Goal: Navigation & Orientation: Find specific page/section

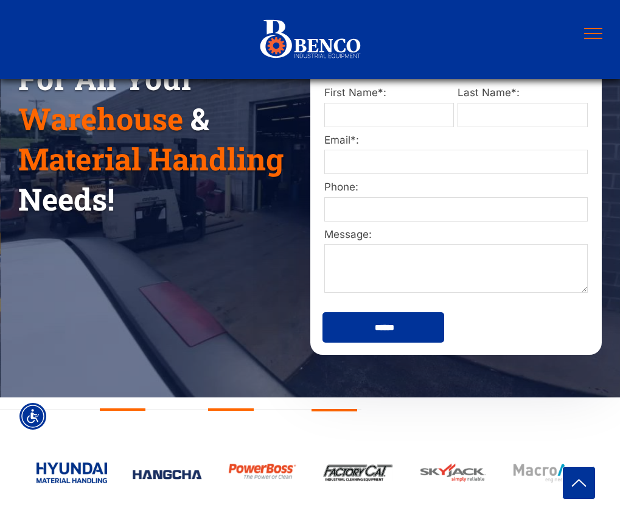
scroll to position [304, 0]
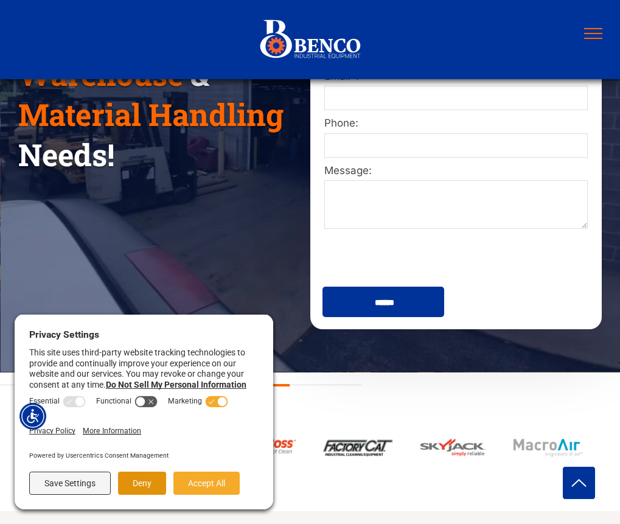
click at [127, 485] on button "Deny" at bounding box center [142, 483] width 48 height 23
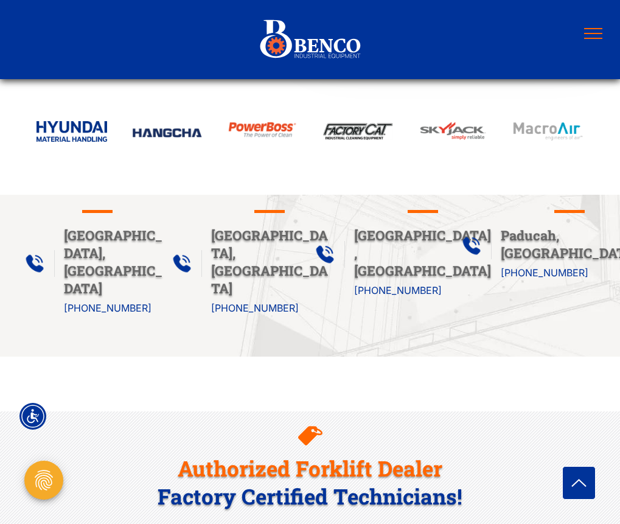
scroll to position [670, 0]
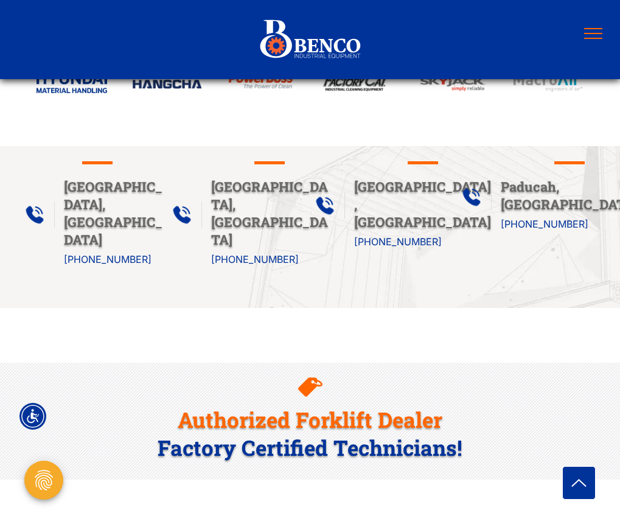
click at [260, 254] on link "[PHONE_NUMBER]" at bounding box center [255, 259] width 88 height 12
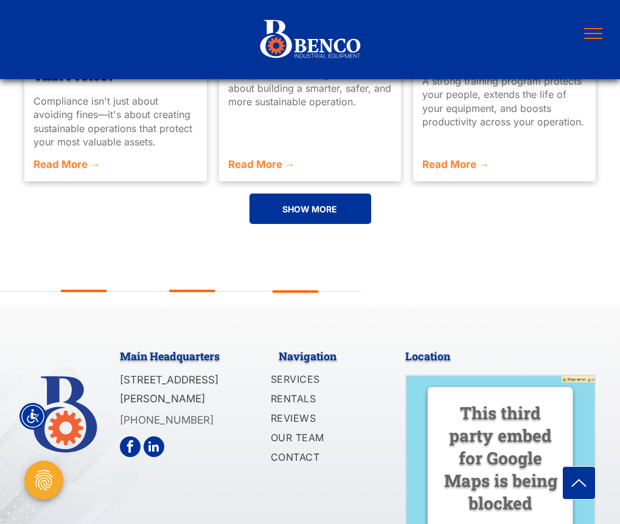
scroll to position [3133, 0]
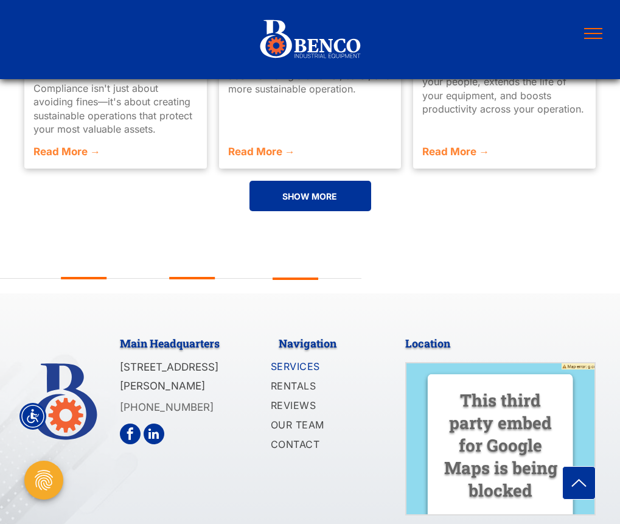
click at [302, 359] on span "SERVICES" at bounding box center [295, 366] width 49 height 15
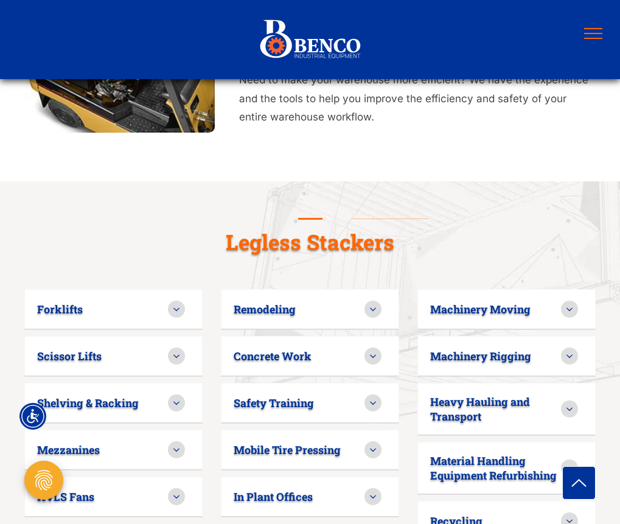
scroll to position [730, 0]
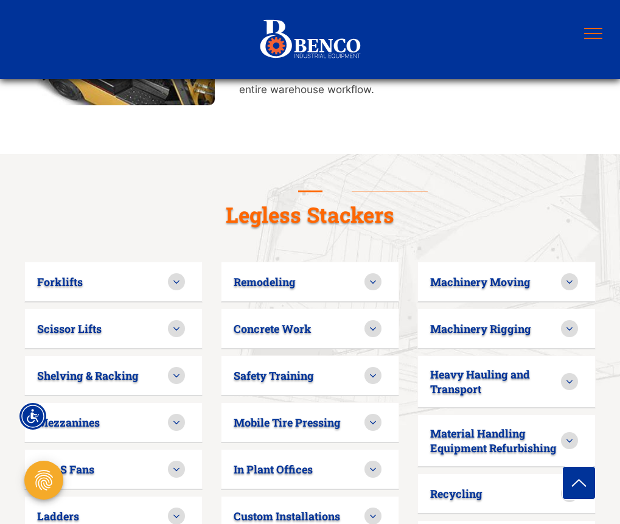
click at [178, 276] on icon at bounding box center [176, 281] width 11 height 11
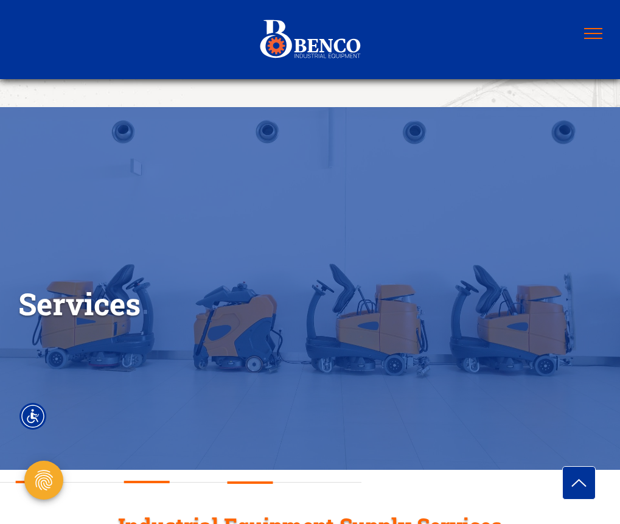
scroll to position [0, 0]
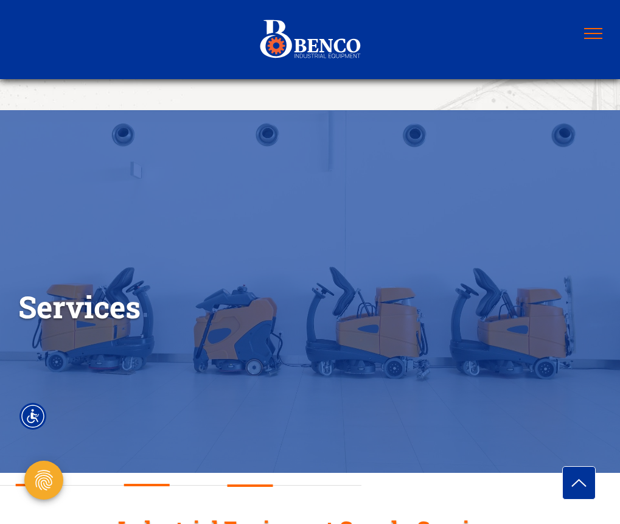
click at [0, 0] on div "REQUEST QUOTE OR SERVICE" at bounding box center [0, 0] width 0 height 0
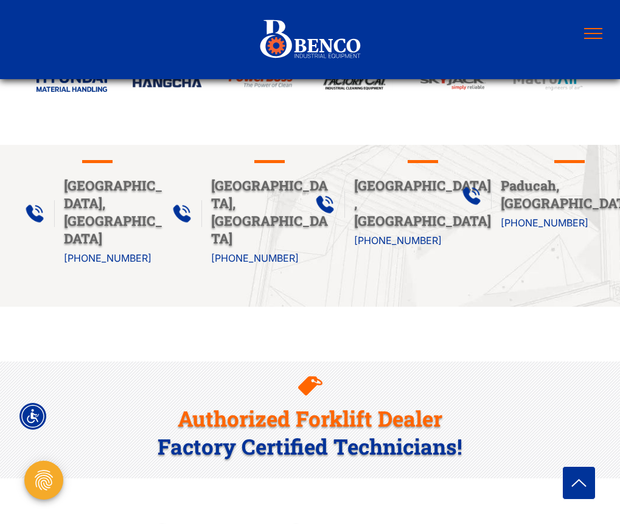
scroll to position [670, 0]
